Goal: Contribute content: Add original content to the website for others to see

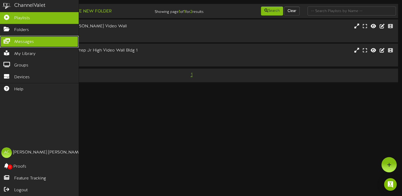
click at [8, 40] on icon at bounding box center [6, 40] width 13 height 4
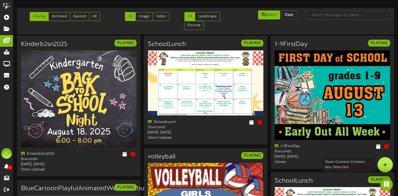
click at [389, 162] on div at bounding box center [385, 164] width 15 height 15
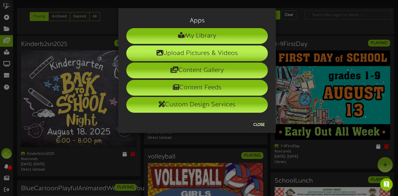
click at [194, 53] on li "Upload Pictures & Videos" at bounding box center [197, 54] width 142 height 16
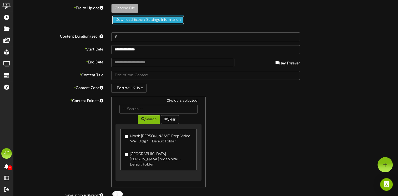
click at [145, 21] on button "Download Export Settings Information" at bounding box center [148, 20] width 72 height 9
type input "**********"
type input "Screenshot11"
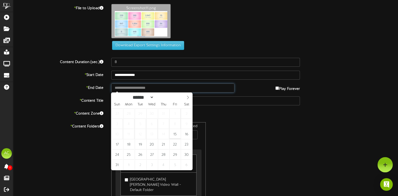
click at [120, 87] on input "text" at bounding box center [172, 88] width 123 height 9
type input "**********"
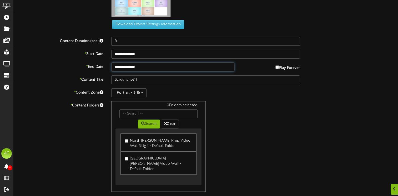
scroll to position [38, 0]
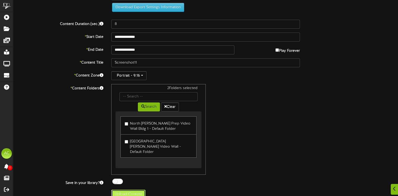
click at [131, 190] on button "Upload Content" at bounding box center [128, 194] width 34 height 9
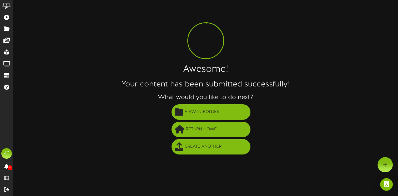
scroll to position [0, 0]
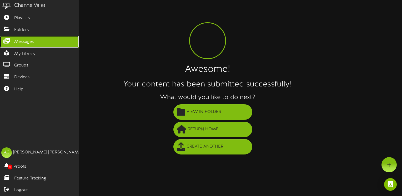
click at [7, 41] on icon at bounding box center [6, 40] width 13 height 4
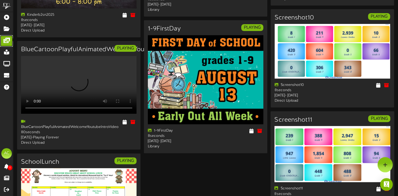
scroll to position [132, 0]
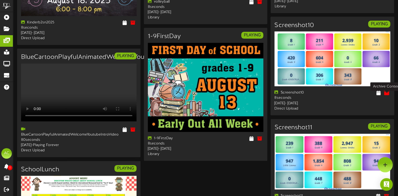
click at [389, 96] on icon at bounding box center [387, 93] width 6 height 6
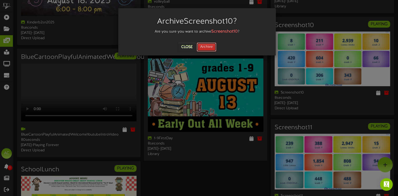
click at [206, 48] on button "Archive" at bounding box center [206, 47] width 19 height 9
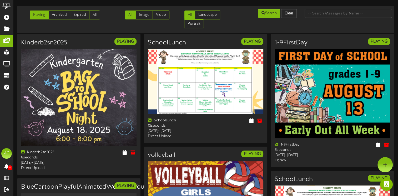
scroll to position [0, 0]
